Goal: Information Seeking & Learning: Find specific fact

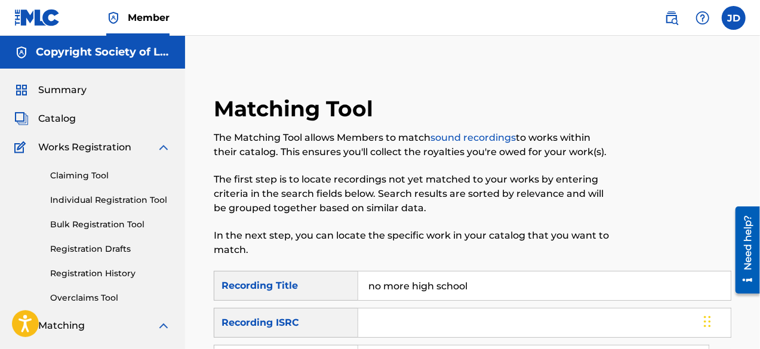
click at [80, 95] on span "Summary" at bounding box center [62, 90] width 48 height 14
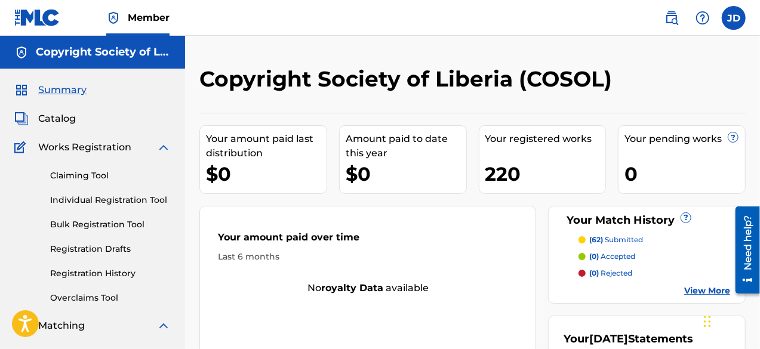
click at [515, 170] on div "220" at bounding box center [545, 174] width 121 height 27
drag, startPoint x: 515, startPoint y: 170, endPoint x: 483, endPoint y: 167, distance: 31.8
click at [483, 167] on div "Your registered works 220" at bounding box center [543, 159] width 128 height 69
click at [404, 168] on div "$0" at bounding box center [406, 174] width 121 height 27
click at [100, 249] on link "Registration Drafts" at bounding box center [110, 249] width 121 height 13
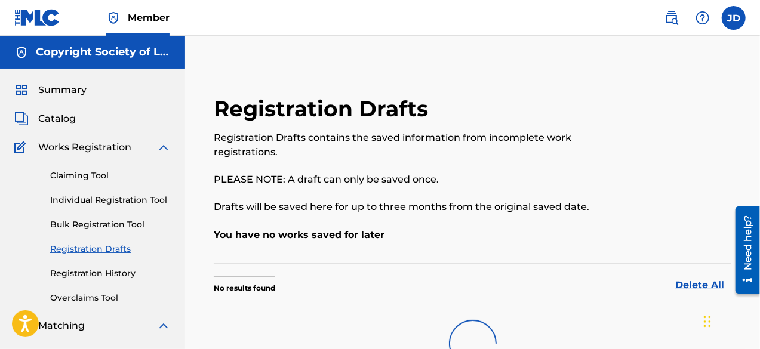
click at [100, 249] on link "Registration Drafts" at bounding box center [110, 249] width 121 height 13
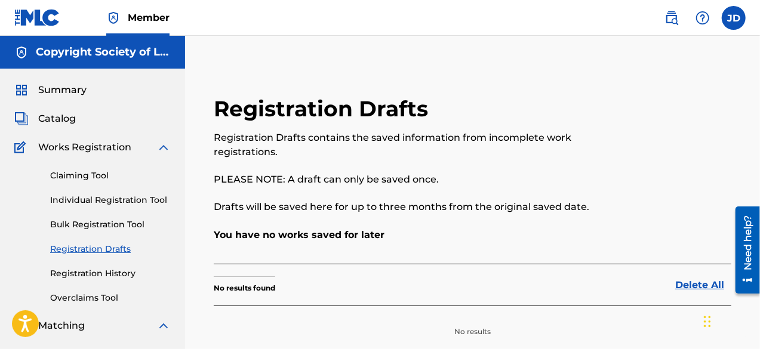
click at [91, 272] on link "Registration History" at bounding box center [110, 274] width 121 height 13
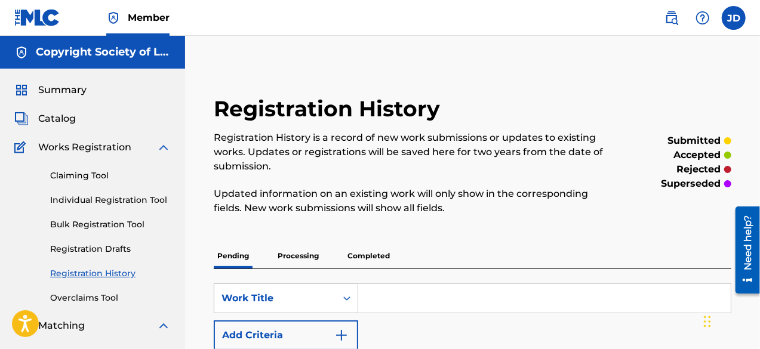
click at [110, 230] on link "Bulk Registration Tool" at bounding box center [110, 225] width 121 height 13
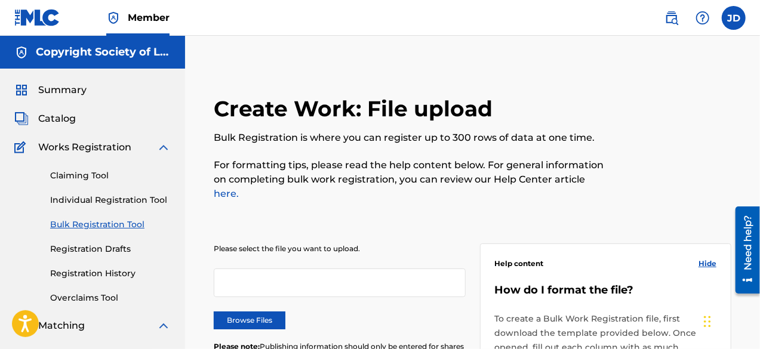
drag, startPoint x: 760, startPoint y: 127, endPoint x: 764, endPoint y: 192, distance: 64.6
click at [760, 192] on html "Accessibility Screen-Reader Guide, Feedback, and Issue Reporting | New window M…" at bounding box center [380, 174] width 760 height 349
click at [99, 202] on link "Individual Registration Tool" at bounding box center [110, 200] width 121 height 13
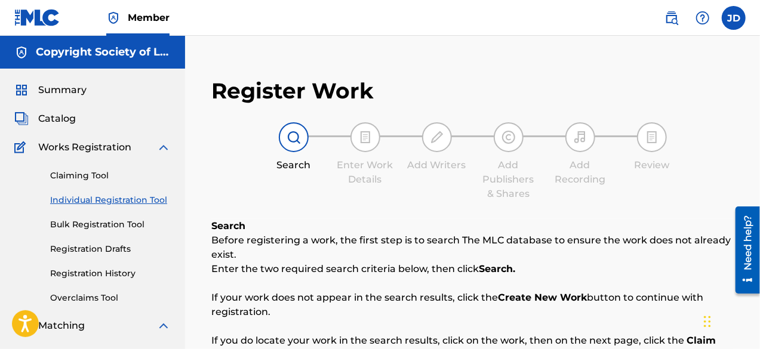
click at [78, 177] on link "Claiming Tool" at bounding box center [110, 176] width 121 height 13
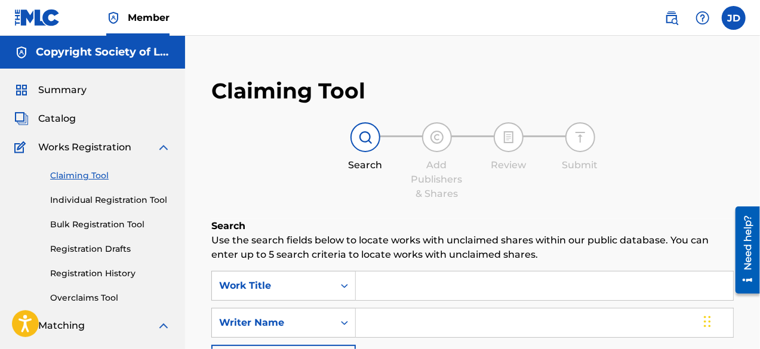
click at [62, 90] on span "Summary" at bounding box center [62, 90] width 48 height 14
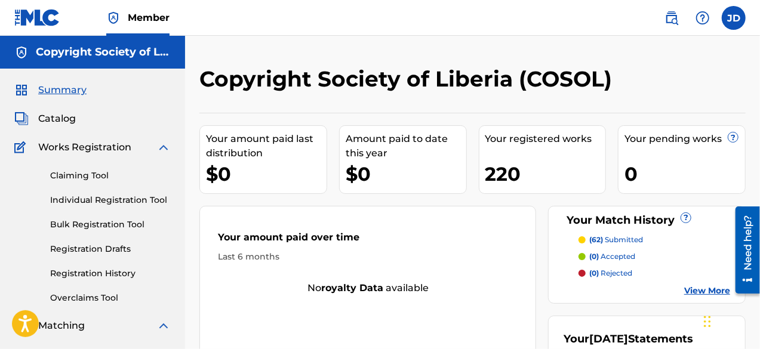
click at [619, 237] on p "(62) submitted" at bounding box center [616, 240] width 54 height 11
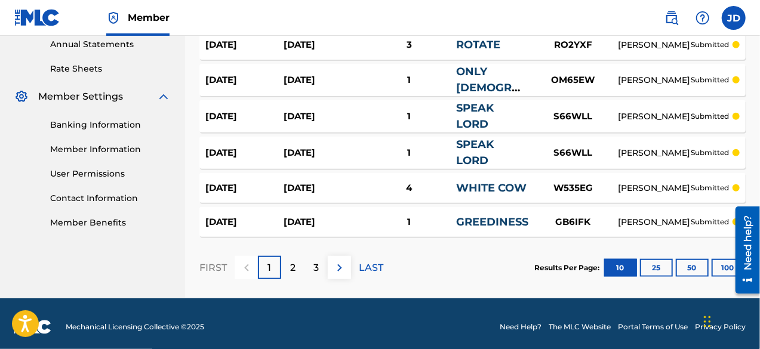
scroll to position [443, 0]
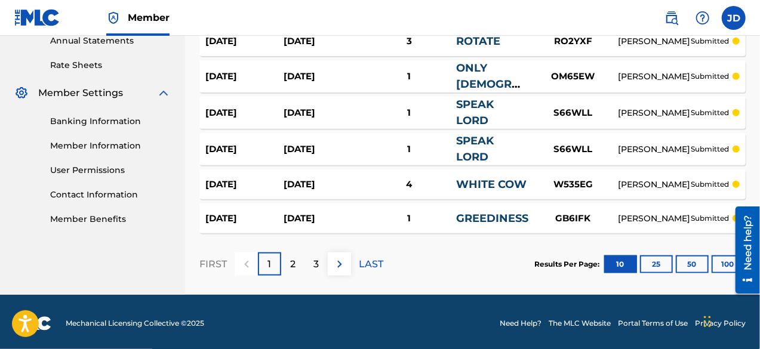
click at [716, 263] on button "100" at bounding box center [728, 265] width 33 height 18
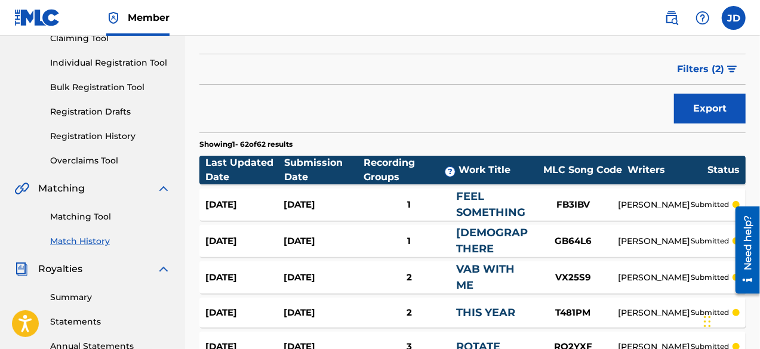
scroll to position [129, 0]
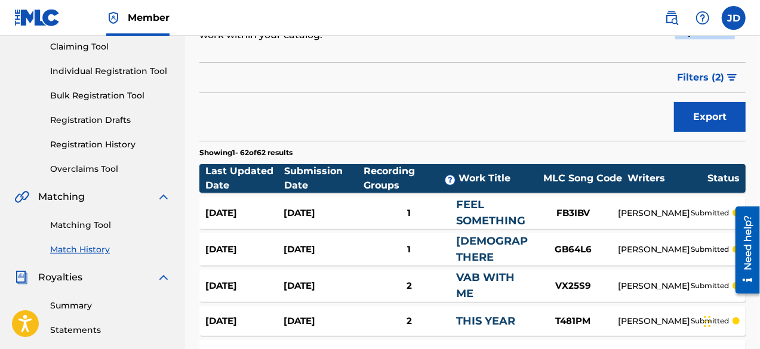
drag, startPoint x: 759, startPoint y: 36, endPoint x: 764, endPoint y: 11, distance: 25.5
click at [760, 11] on html "Accessibility Screen-Reader Guide, Feedback, and Issue Reporting | New window M…" at bounding box center [380, 45] width 760 height 349
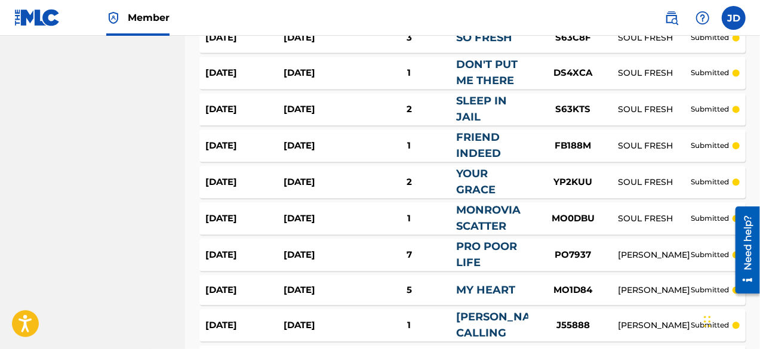
scroll to position [1303, 0]
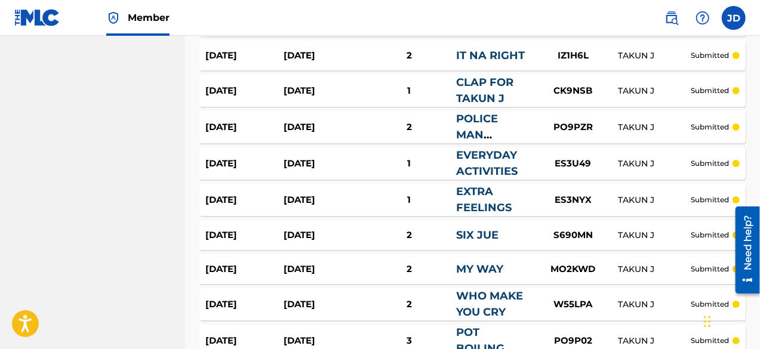
click at [519, 254] on div "Aug 15, 2025 Aug 15, 2025 2 MY WAY MO2KWD TAKUN J submitted" at bounding box center [472, 269] width 546 height 30
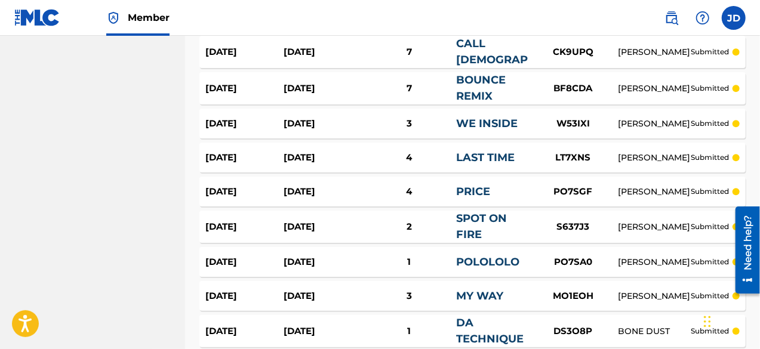
scroll to position [1806, 0]
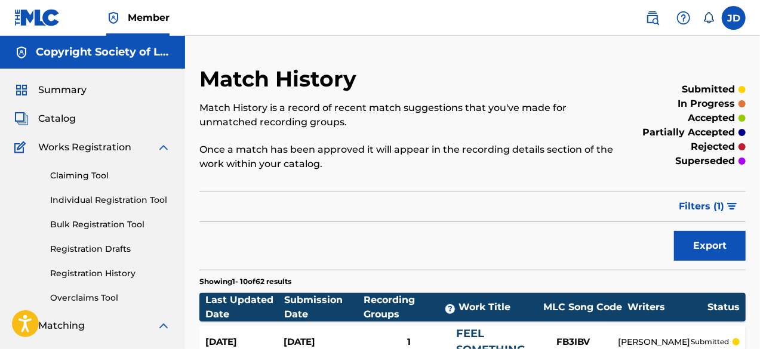
click at [70, 90] on span "Summary" at bounding box center [62, 90] width 48 height 14
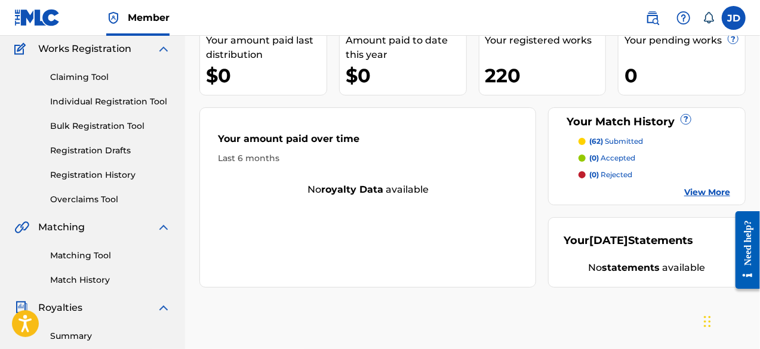
scroll to position [100, 0]
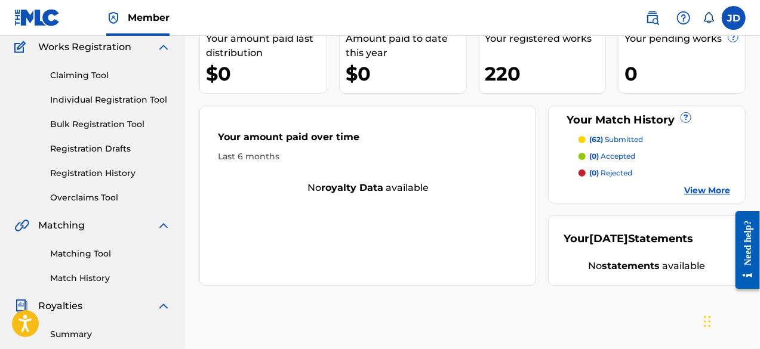
click at [107, 251] on link "Matching Tool" at bounding box center [110, 254] width 121 height 13
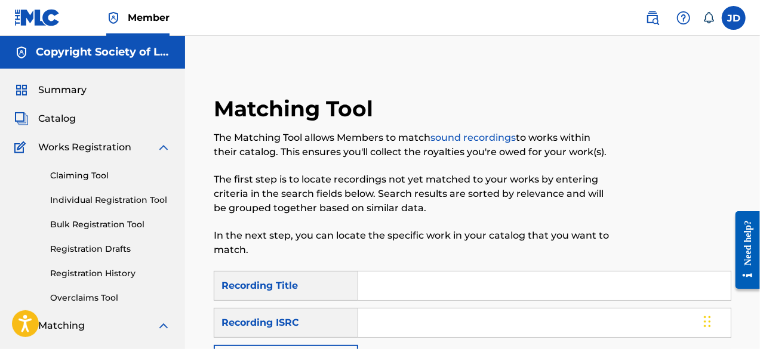
click at [391, 282] on input "Search Form" at bounding box center [544, 286] width 373 height 29
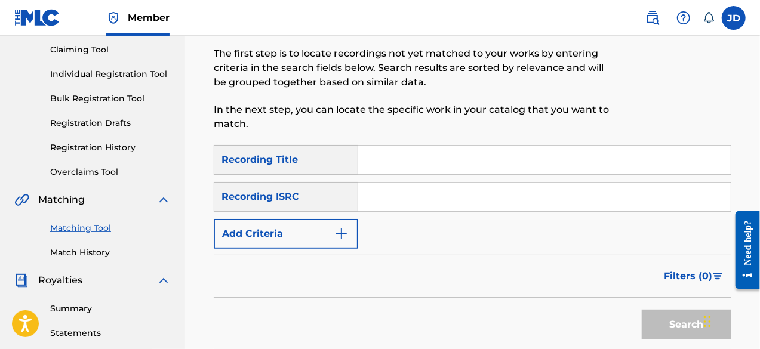
scroll to position [130, 0]
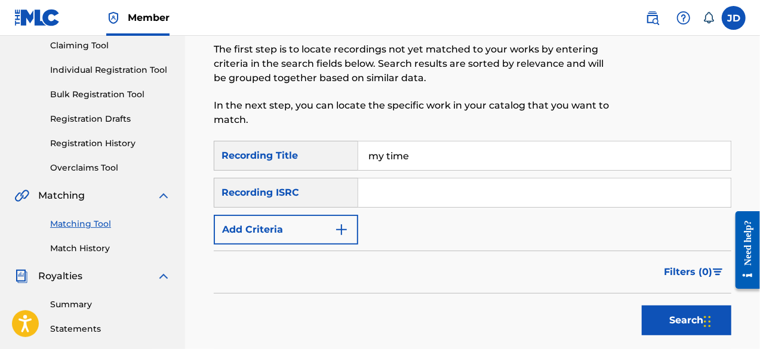
type input "my time"
click at [348, 220] on button "Add Criteria" at bounding box center [286, 230] width 145 height 30
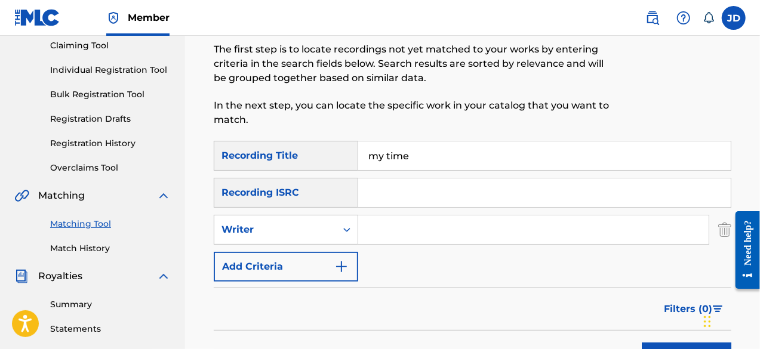
click at [328, 264] on button "Add Criteria" at bounding box center [286, 267] width 145 height 30
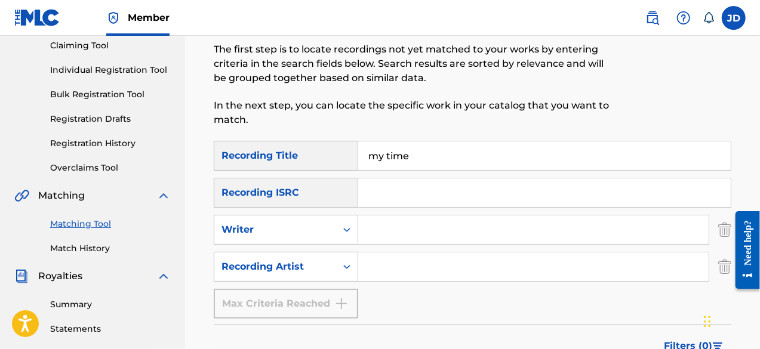
click at [378, 275] on input "Search Form" at bounding box center [533, 267] width 351 height 29
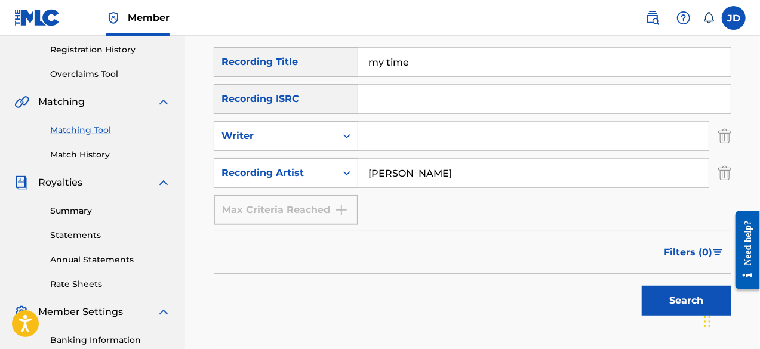
scroll to position [226, 0]
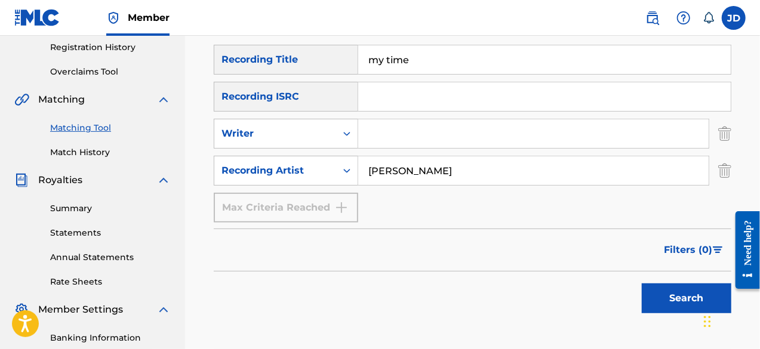
type input "[PERSON_NAME]"
click at [654, 306] on button "Search" at bounding box center [687, 299] width 90 height 30
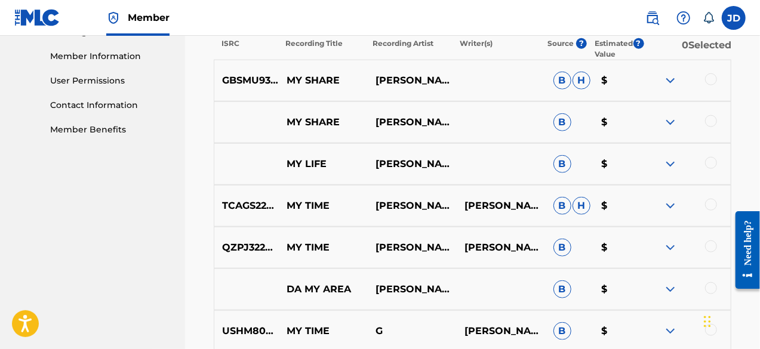
click at [677, 79] on img at bounding box center [670, 80] width 14 height 14
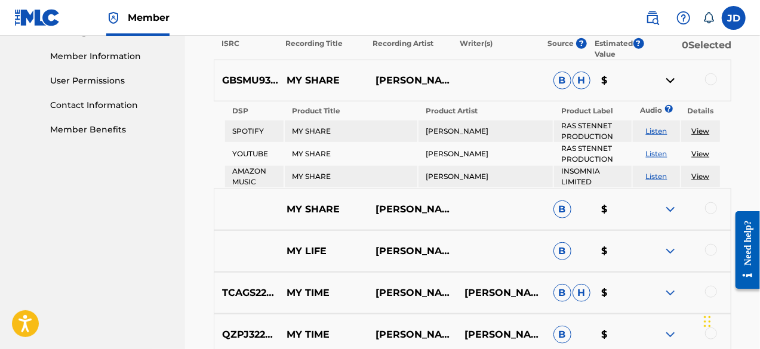
click at [677, 79] on img at bounding box center [670, 80] width 14 height 14
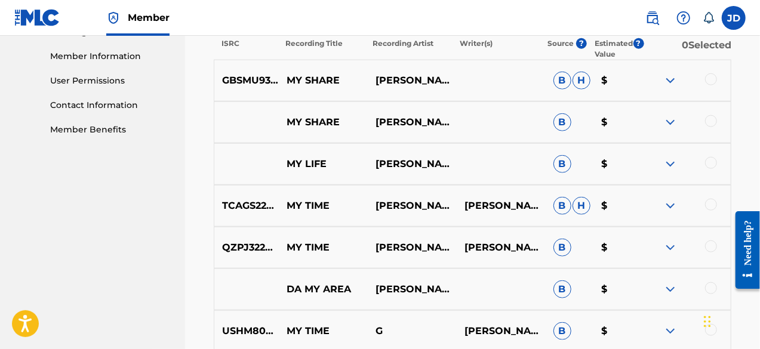
click at [666, 206] on img at bounding box center [670, 206] width 14 height 14
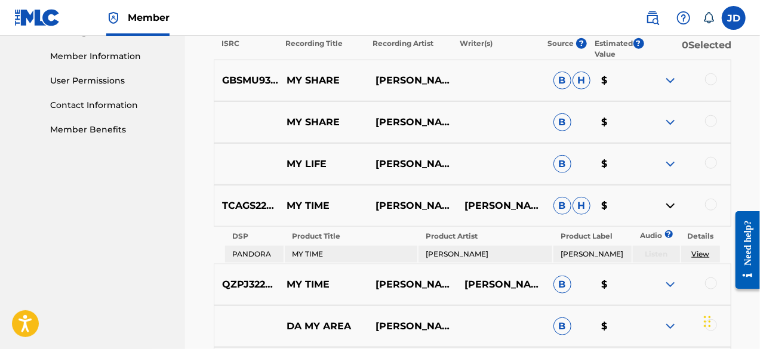
click at [666, 206] on img at bounding box center [670, 206] width 14 height 14
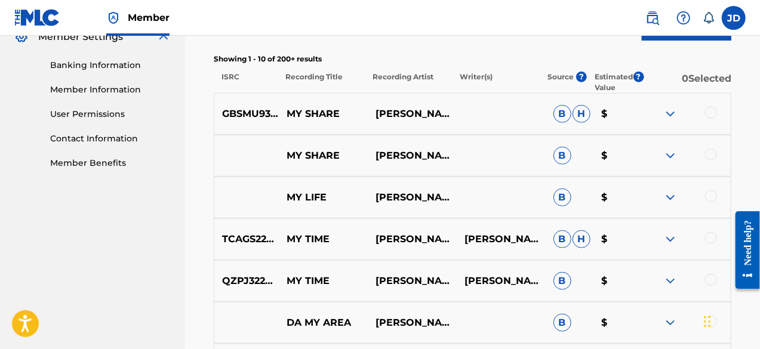
scroll to position [500, 0]
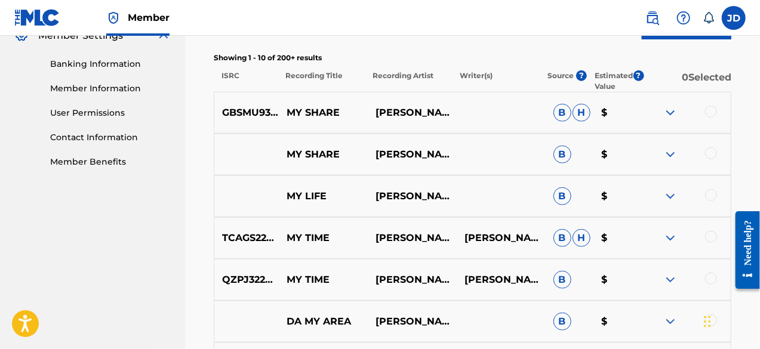
click at [669, 158] on img at bounding box center [670, 154] width 14 height 14
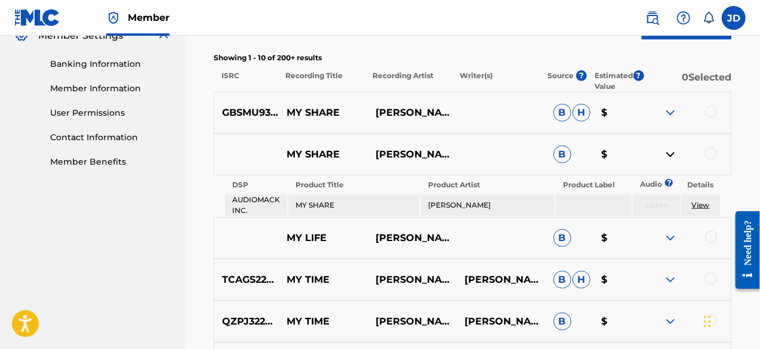
click at [669, 158] on img at bounding box center [670, 154] width 14 height 14
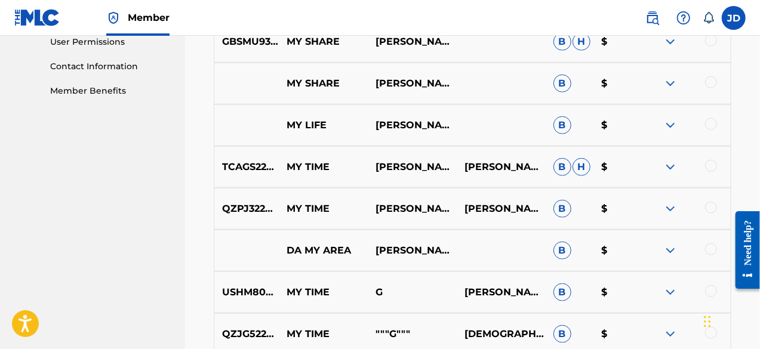
scroll to position [573, 0]
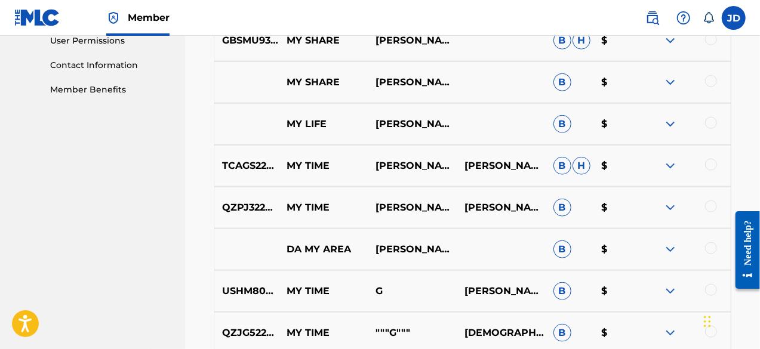
click at [671, 205] on img at bounding box center [670, 208] width 14 height 14
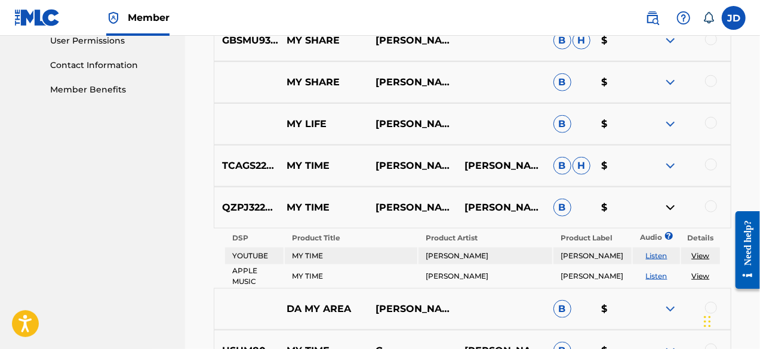
click at [671, 205] on img at bounding box center [670, 208] width 14 height 14
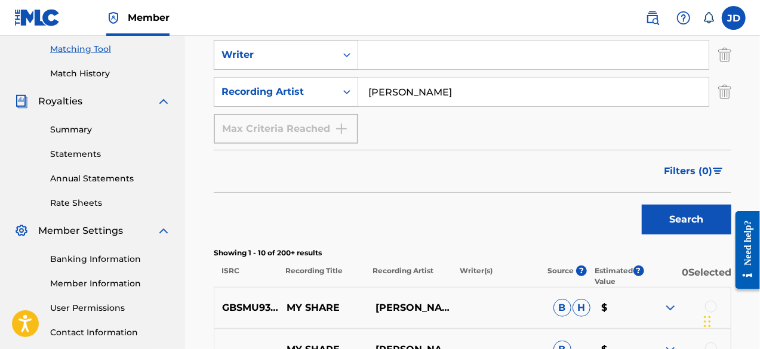
scroll to position [313, 0]
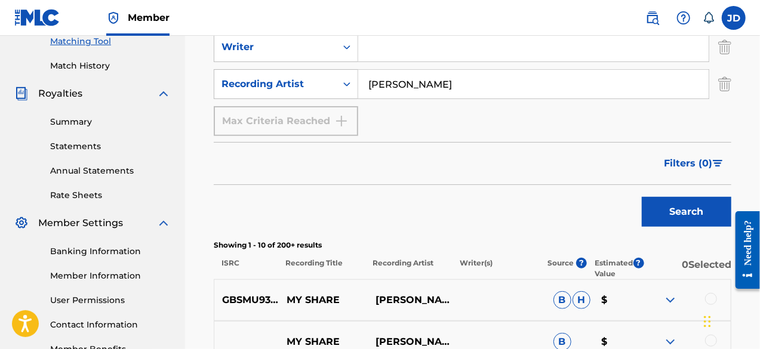
click at [677, 212] on button "Search" at bounding box center [687, 212] width 90 height 30
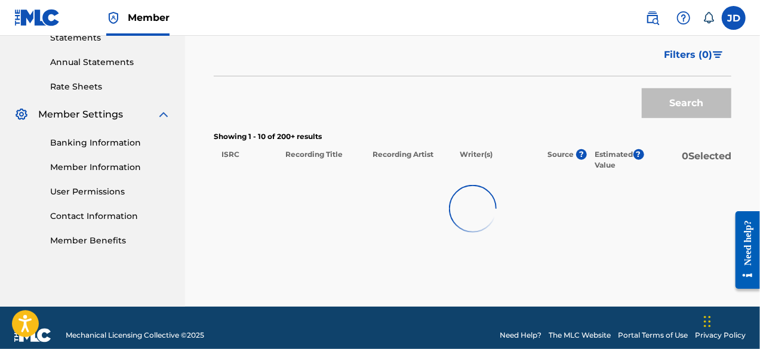
scroll to position [436, 0]
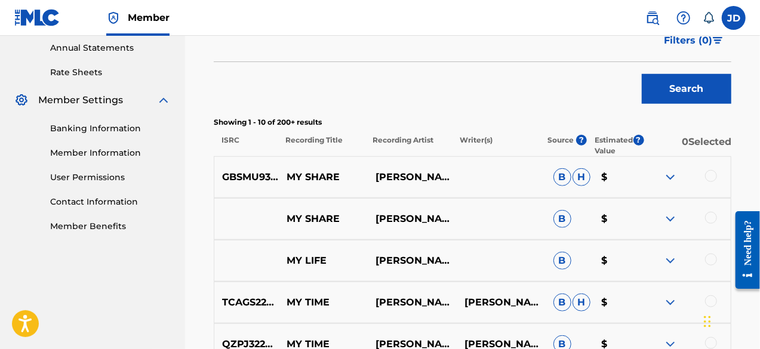
click at [671, 173] on img at bounding box center [670, 177] width 14 height 14
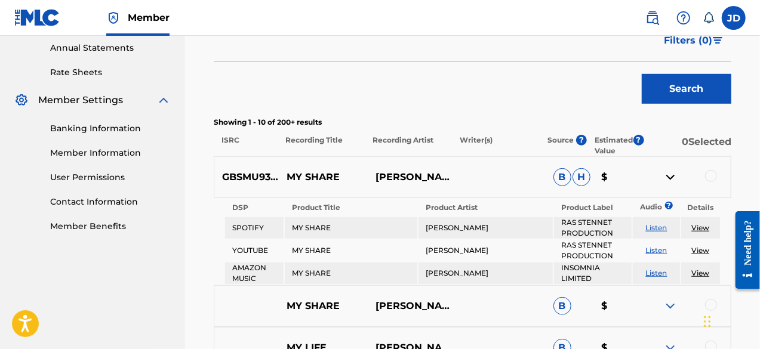
click at [671, 173] on img at bounding box center [670, 177] width 14 height 14
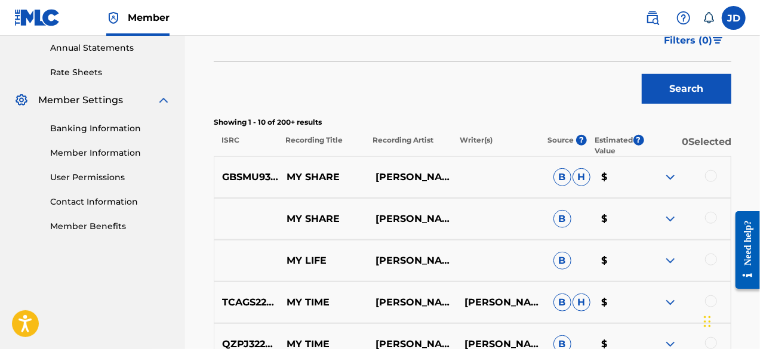
click at [672, 215] on img at bounding box center [670, 219] width 14 height 14
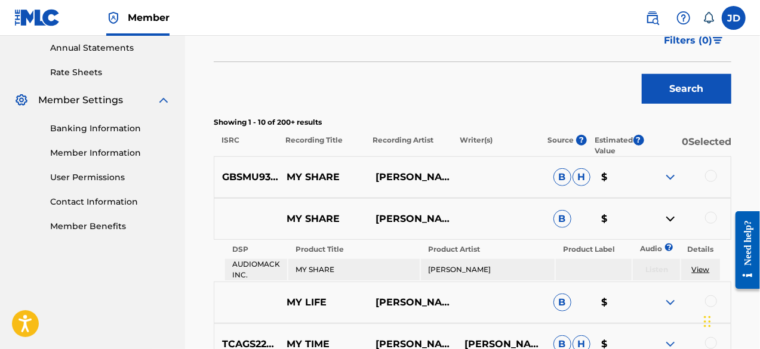
click at [672, 215] on img at bounding box center [670, 219] width 14 height 14
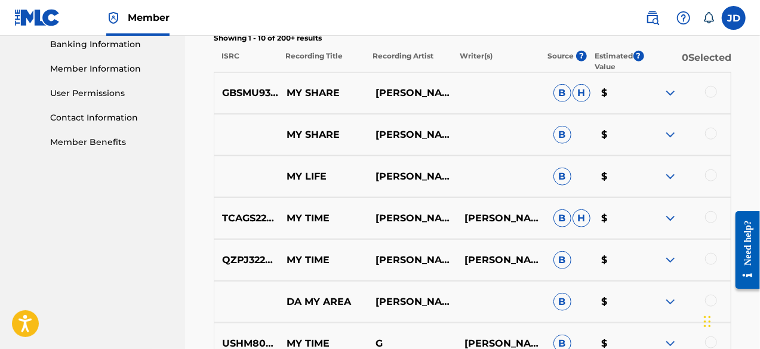
scroll to position [536, 0]
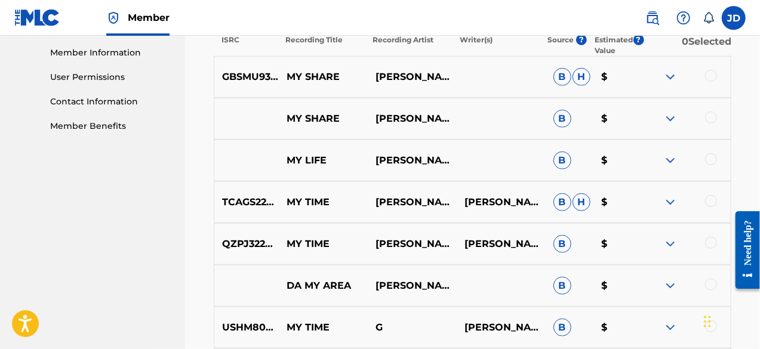
click at [669, 206] on img at bounding box center [670, 202] width 14 height 14
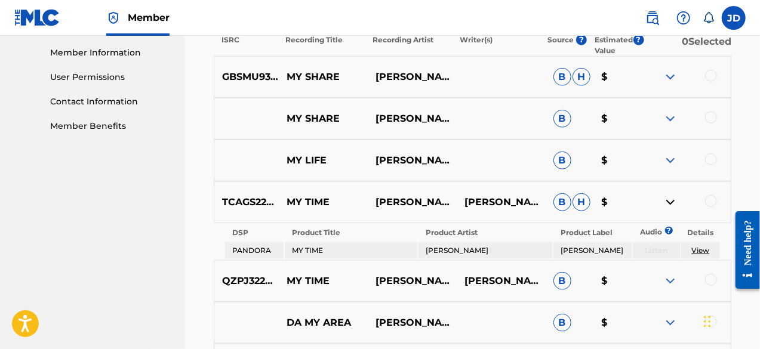
click at [669, 206] on img at bounding box center [670, 202] width 14 height 14
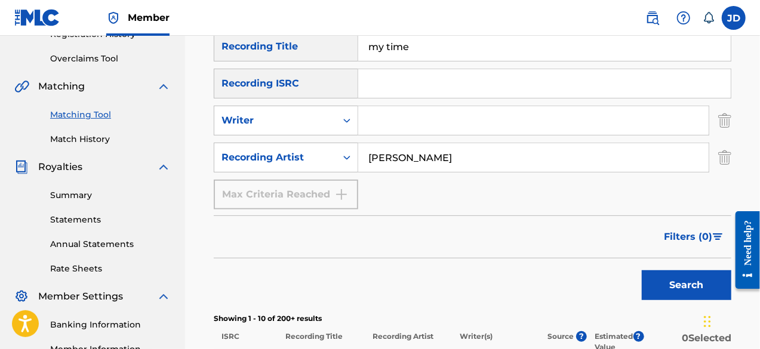
scroll to position [232, 0]
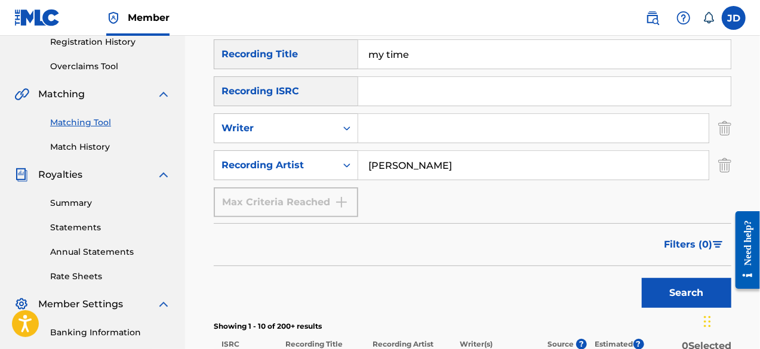
drag, startPoint x: 434, startPoint y: 53, endPoint x: 364, endPoint y: 47, distance: 69.6
click at [364, 47] on input "my time" at bounding box center [544, 54] width 373 height 29
type input "Time"
click at [416, 173] on input "[PERSON_NAME]" at bounding box center [533, 165] width 351 height 29
drag, startPoint x: 416, startPoint y: 173, endPoint x: 362, endPoint y: 159, distance: 55.3
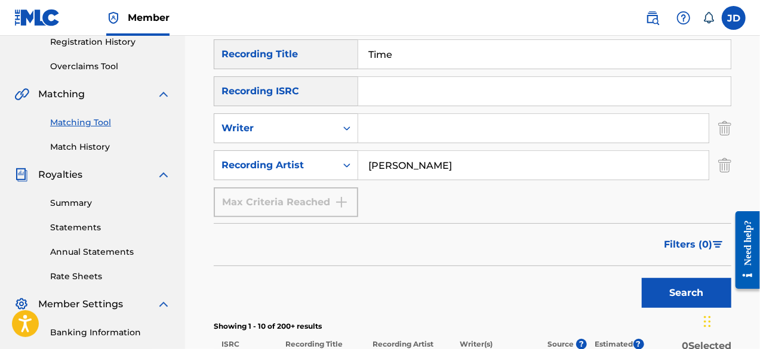
click at [362, 159] on input "[PERSON_NAME]" at bounding box center [533, 165] width 351 height 29
type input "S.I.O"
click at [685, 288] on button "Search" at bounding box center [687, 293] width 90 height 30
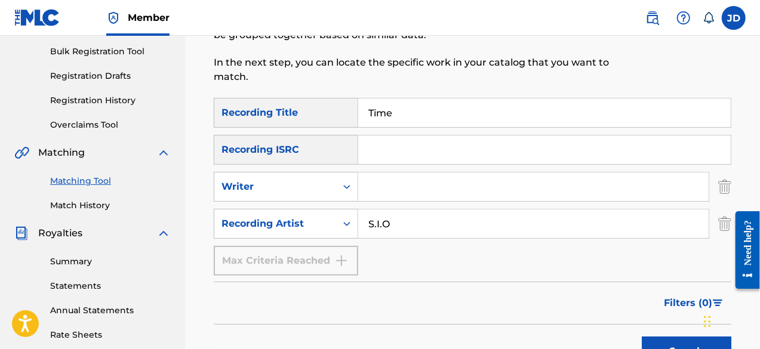
scroll to position [174, 0]
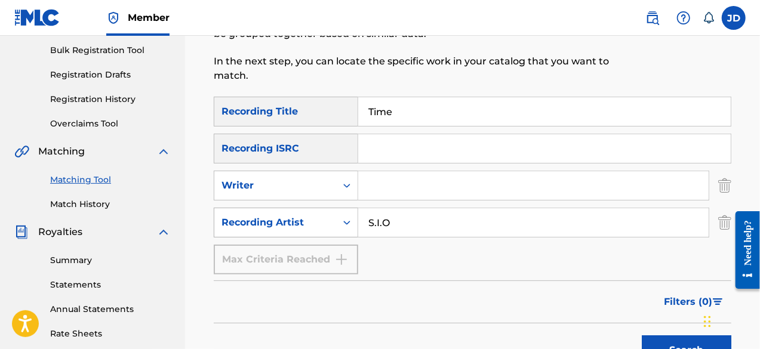
drag, startPoint x: 396, startPoint y: 222, endPoint x: 358, endPoint y: 217, distance: 39.1
click at [358, 217] on div "SearchWithCriteriac954b441-ef90-4e1b-9c66-eb2b1b17a254 Recording Artist S.I.O" at bounding box center [473, 223] width 518 height 30
click at [368, 119] on input "Time" at bounding box center [544, 111] width 373 height 29
drag, startPoint x: 391, startPoint y: 218, endPoint x: 364, endPoint y: 214, distance: 26.6
click at [364, 214] on input "S.I.O" at bounding box center [533, 222] width 351 height 29
